Goal: Check status: Check status

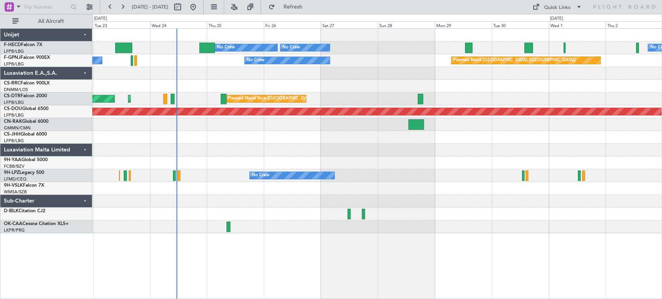
click at [376, 87] on div "Planned Maint [GEOGRAPHIC_DATA] ([GEOGRAPHIC_DATA]) No Crew No Crew No Crew No …" at bounding box center [376, 131] width 569 height 205
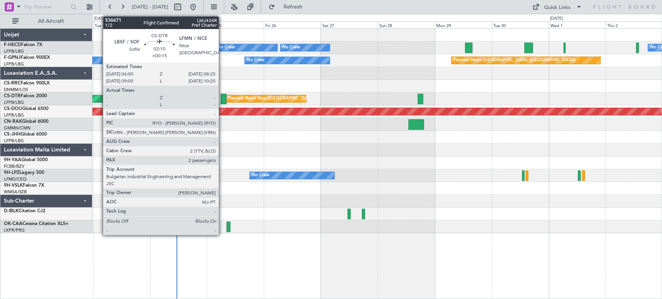
click at [223, 99] on div at bounding box center [224, 99] width 6 height 10
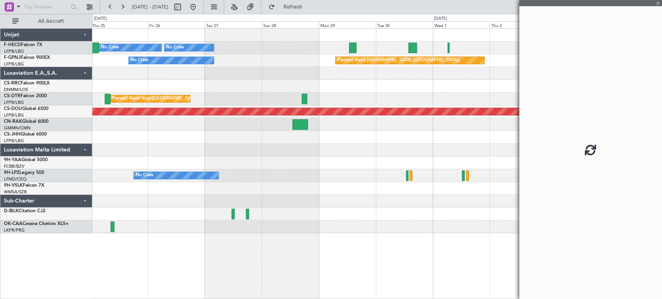
click at [222, 130] on div "Planned Maint Paris (Le Bourget) No Crew No Crew No Crew Planned Maint Paris (L…" at bounding box center [376, 131] width 569 height 205
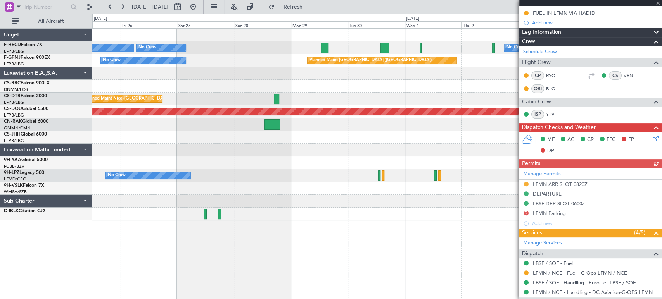
scroll to position [83, 0]
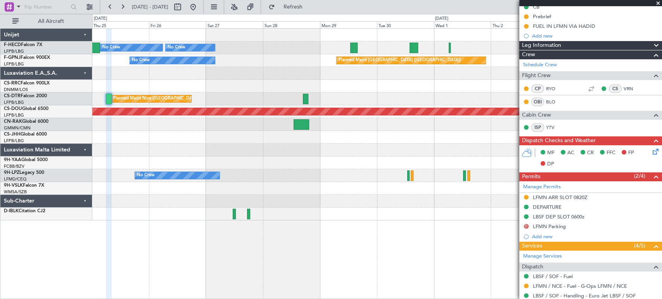
click at [369, 146] on div "Planned Maint Paris (Le Bourget) No Crew No Crew No Crew Planned Maint Paris (L…" at bounding box center [376, 125] width 569 height 192
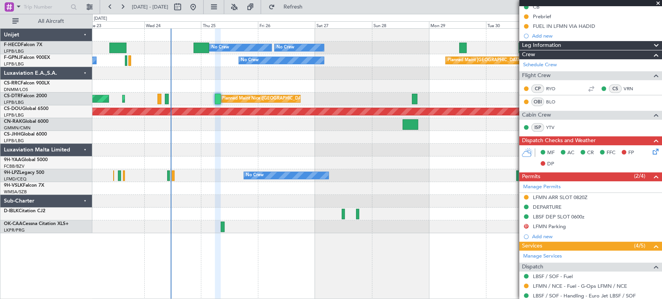
click at [309, 136] on div "Planned Maint Paris (Le Bourget) No Crew No Crew No Crew No Crew Planned Maint …" at bounding box center [376, 131] width 569 height 205
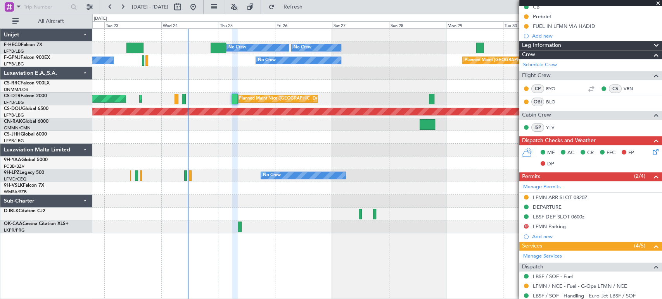
click at [273, 149] on div at bounding box center [376, 150] width 569 height 13
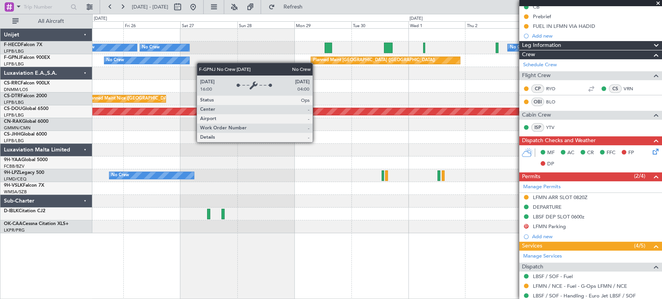
click at [253, 76] on div "Planned Maint Paris (Le Bourget) No Crew No Crew No Crew Planned Maint Paris (L…" at bounding box center [376, 131] width 569 height 205
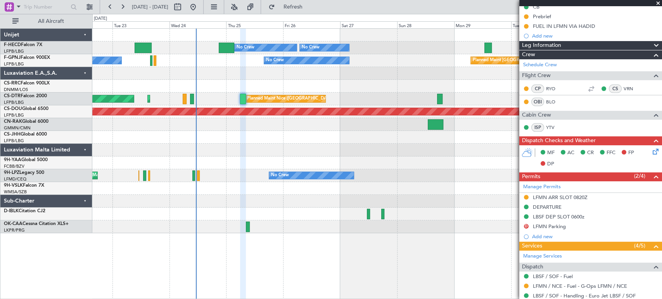
click at [243, 82] on div "Planned Maint Paris (Le Bourget) No Crew No Crew No Crew No Crew Planned Maint …" at bounding box center [376, 131] width 569 height 205
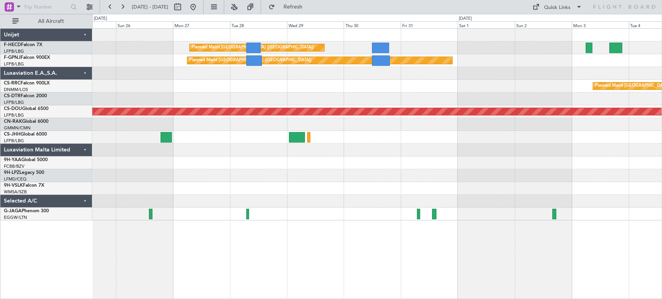
click at [286, 91] on div "Planned Maint [GEOGRAPHIC_DATA] ([GEOGRAPHIC_DATA]) Planned Maint [GEOGRAPHIC_D…" at bounding box center [376, 125] width 569 height 192
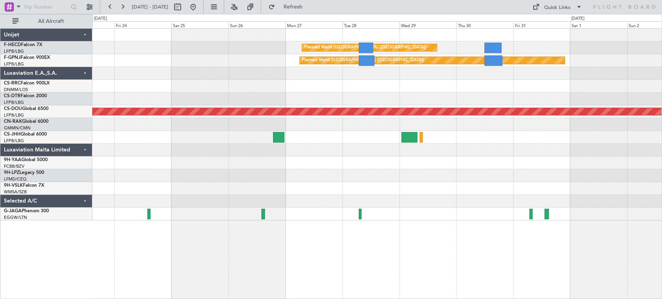
click at [358, 80] on div "Planned Maint [GEOGRAPHIC_DATA] ([GEOGRAPHIC_DATA]) Planned Maint [GEOGRAPHIC_D…" at bounding box center [376, 125] width 569 height 192
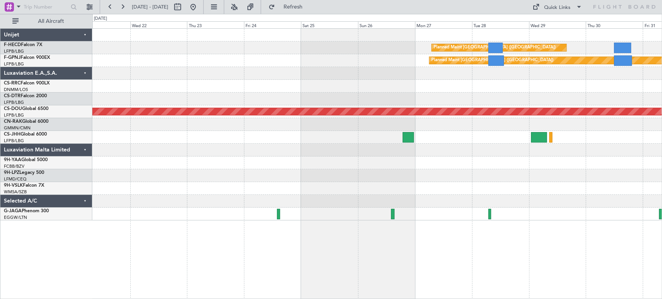
click at [199, 9] on div at bounding box center [185, 7] width 28 height 12
click at [199, 8] on button at bounding box center [193, 7] width 12 height 12
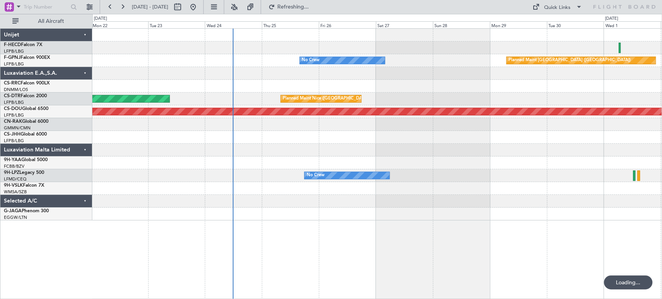
click at [304, 106] on div "Planned Maint London ([GEOGRAPHIC_DATA])" at bounding box center [376, 112] width 569 height 13
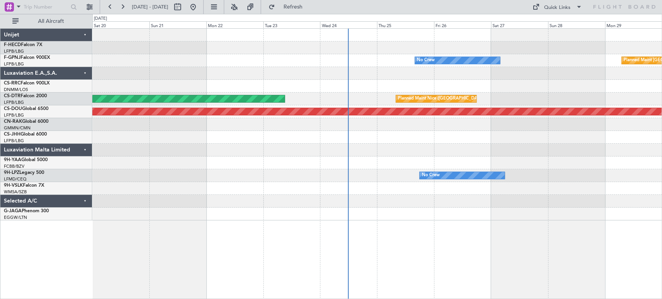
click at [453, 92] on div "No Crew Planned Maint [GEOGRAPHIC_DATA] ([GEOGRAPHIC_DATA]) [GEOGRAPHIC_DATA] (…" at bounding box center [376, 125] width 569 height 192
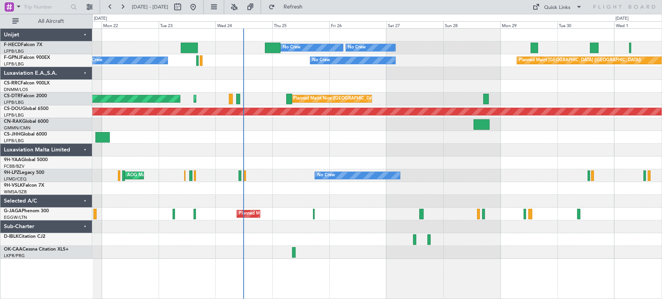
click at [273, 67] on div "Planned Maint [GEOGRAPHIC_DATA] ([GEOGRAPHIC_DATA]) No Crew No Crew No Crew No …" at bounding box center [376, 144] width 569 height 230
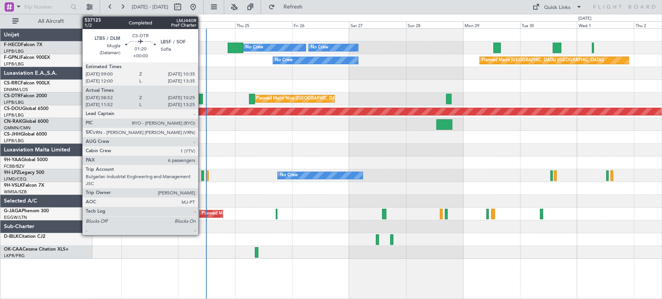
click at [202, 96] on div at bounding box center [201, 99] width 4 height 10
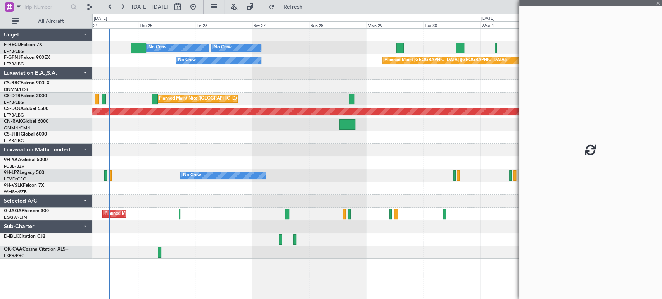
click at [144, 91] on div at bounding box center [376, 86] width 569 height 13
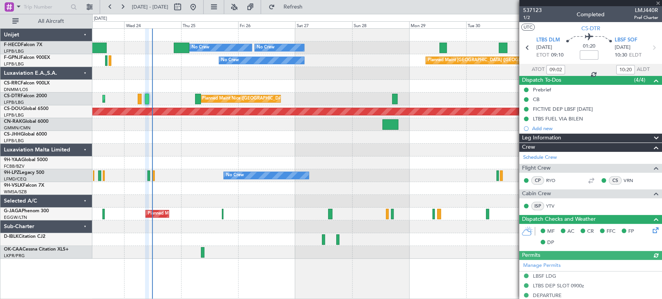
click at [268, 90] on div at bounding box center [376, 86] width 569 height 13
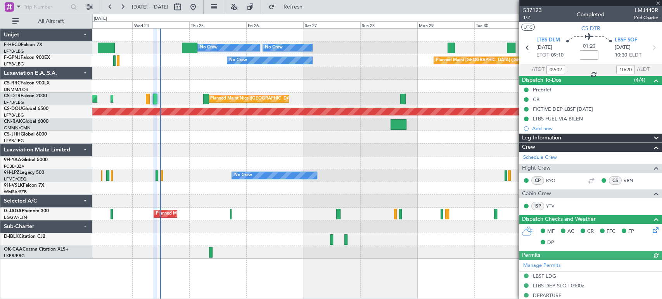
click at [151, 87] on div at bounding box center [376, 86] width 569 height 13
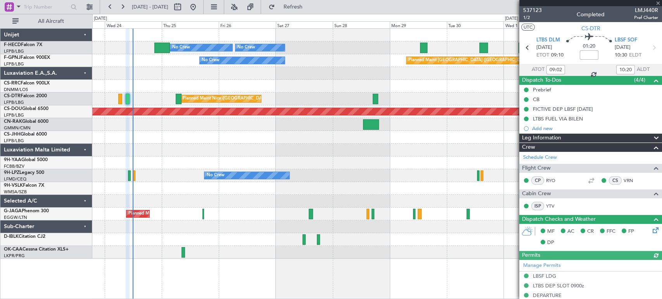
click at [138, 85] on div "Planned Maint [GEOGRAPHIC_DATA] ([GEOGRAPHIC_DATA]) No Crew No Crew No Crew Pla…" at bounding box center [376, 144] width 569 height 230
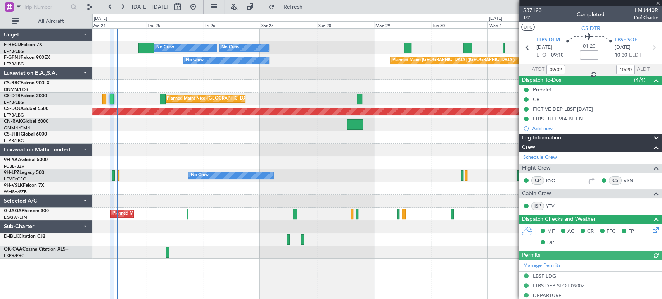
click at [162, 81] on div at bounding box center [376, 86] width 569 height 13
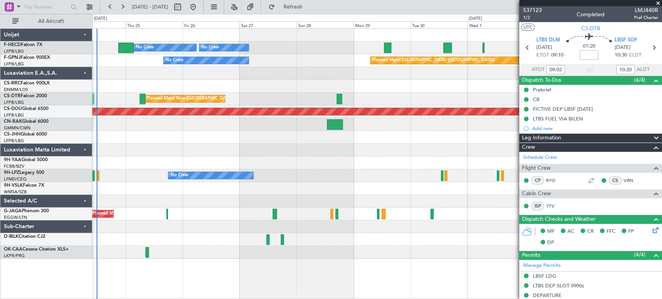
click at [140, 81] on div at bounding box center [376, 86] width 569 height 13
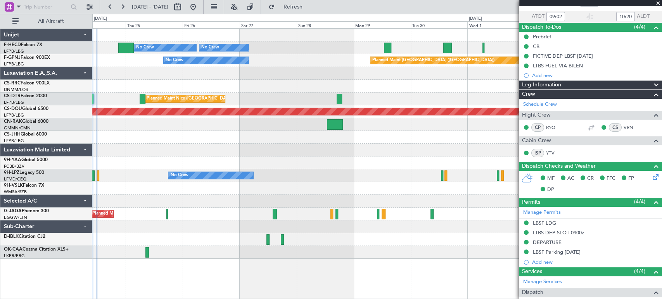
scroll to position [86, 0]
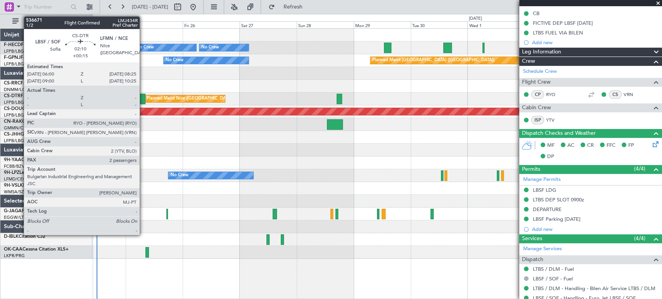
click at [143, 97] on div at bounding box center [143, 99] width 6 height 10
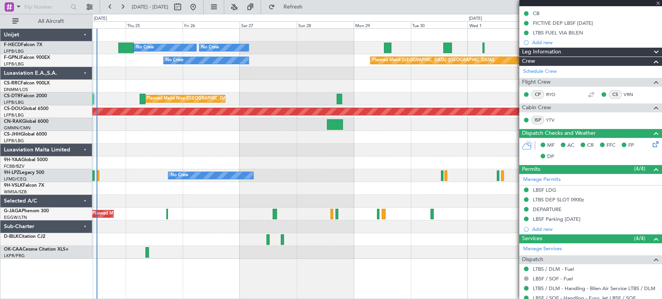
type input "+00:15"
type input "2"
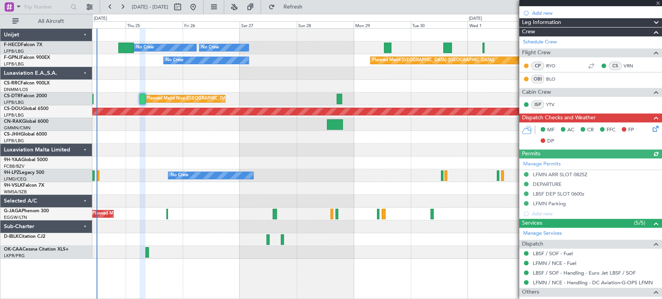
scroll to position [129, 0]
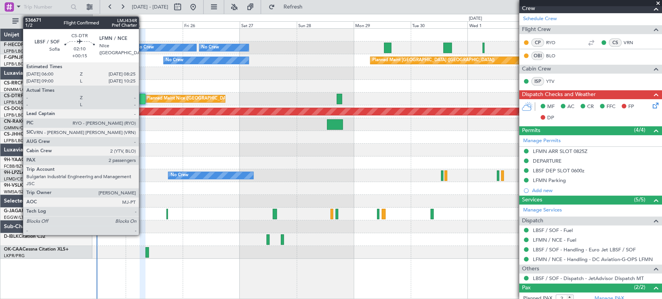
click at [142, 96] on div at bounding box center [143, 99] width 6 height 10
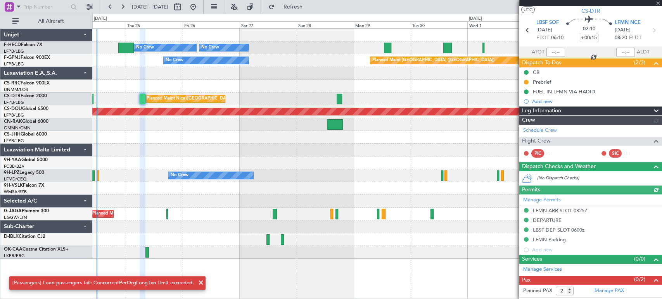
scroll to position [25, 0]
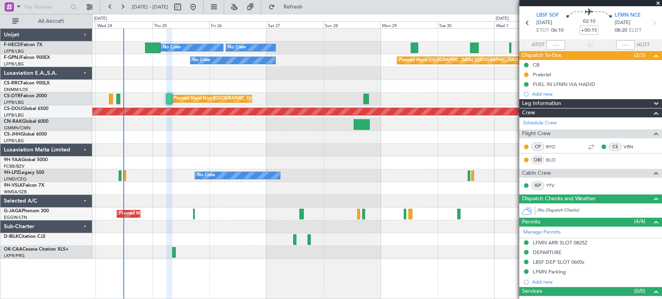
click at [243, 170] on div "Planned Maint [GEOGRAPHIC_DATA] ([GEOGRAPHIC_DATA]) No Crew No Crew No Crew Pla…" at bounding box center [376, 144] width 569 height 230
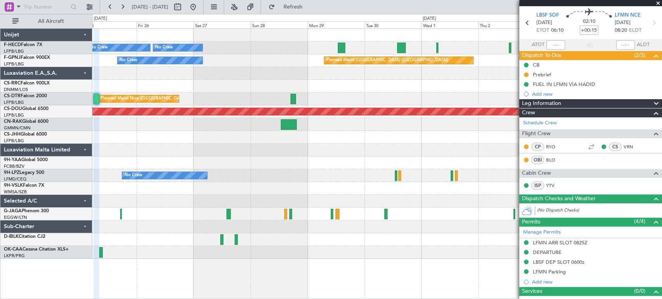
click at [16, 139] on div "Planned Maint [GEOGRAPHIC_DATA] ([GEOGRAPHIC_DATA]) No Crew No Crew No Crew Pla…" at bounding box center [331, 157] width 662 height 286
